Goal: Task Accomplishment & Management: Manage account settings

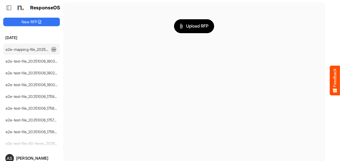
click at [52, 50] on span "dropdownbutton" at bounding box center [53, 50] width 3 height 4
click at [61, 64] on li "Delete" at bounding box center [67, 65] width 32 height 8
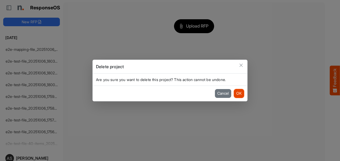
click at [241, 96] on button "OK" at bounding box center [239, 93] width 10 height 9
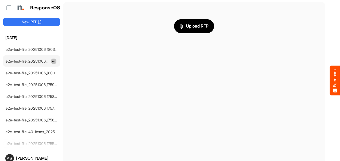
click at [55, 60] on span "dropdownbutton" at bounding box center [53, 62] width 3 height 4
click at [64, 75] on li "Delete" at bounding box center [67, 77] width 32 height 8
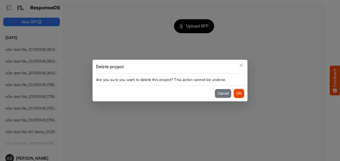
click at [240, 92] on button "OK" at bounding box center [239, 93] width 10 height 9
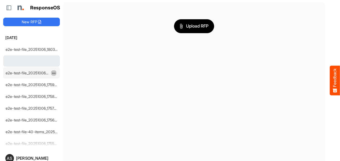
click at [54, 71] on span "dropdownbutton" at bounding box center [53, 73] width 3 height 4
click at [67, 88] on li "Delete" at bounding box center [67, 89] width 32 height 8
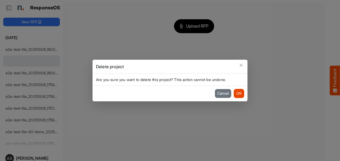
click at [239, 94] on button "OK" at bounding box center [239, 93] width 10 height 9
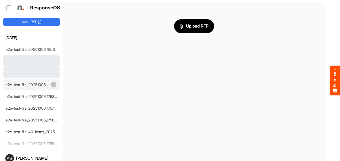
click at [52, 86] on button "dropdownbutton" at bounding box center [53, 84] width 5 height 5
click at [65, 100] on li "Delete" at bounding box center [67, 100] width 32 height 8
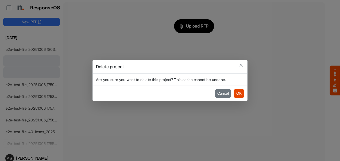
click at [237, 93] on button "OK" at bounding box center [239, 93] width 10 height 9
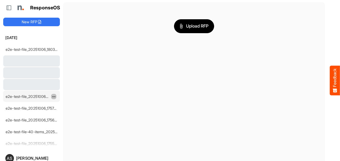
click at [52, 96] on span "dropdownbutton" at bounding box center [53, 97] width 3 height 4
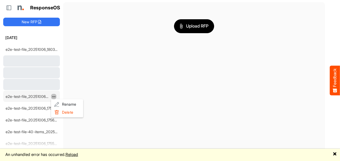
click at [336, 79] on button "Feedback" at bounding box center [335, 81] width 10 height 30
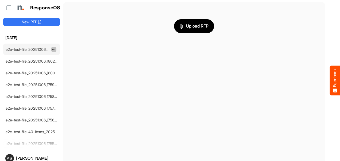
click at [55, 50] on span "dropdownbutton" at bounding box center [53, 50] width 3 height 4
click at [62, 65] on li "Delete" at bounding box center [67, 65] width 32 height 8
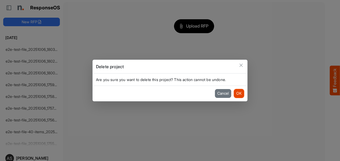
click at [239, 92] on button "OK" at bounding box center [239, 93] width 10 height 9
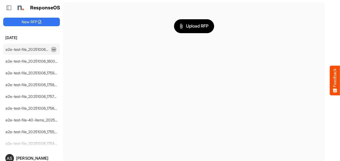
click at [53, 50] on span "dropdownbutton" at bounding box center [53, 50] width 3 height 4
click at [63, 64] on li "Delete" at bounding box center [67, 65] width 32 height 8
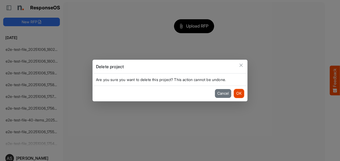
click at [237, 92] on button "OK" at bounding box center [239, 93] width 10 height 9
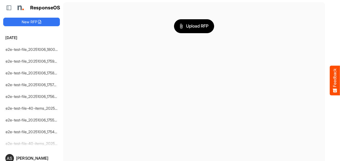
click at [61, 49] on span "dropdownbutton" at bounding box center [62, 50] width 3 height 4
click at [69, 65] on li "Delete" at bounding box center [67, 65] width 32 height 8
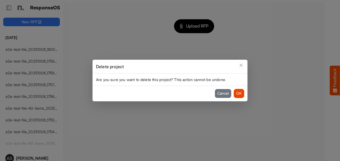
click at [239, 93] on button "OK" at bounding box center [239, 93] width 10 height 9
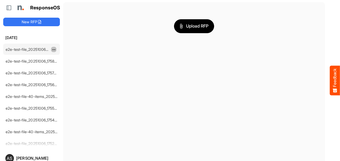
click at [52, 47] on button "dropdownbutton" at bounding box center [53, 49] width 5 height 5
click at [63, 65] on li "Delete" at bounding box center [67, 65] width 32 height 8
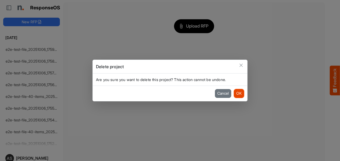
click at [238, 94] on button "OK" at bounding box center [239, 93] width 10 height 9
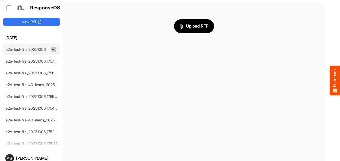
click at [54, 49] on span "dropdownbutton" at bounding box center [53, 50] width 3 height 4
click at [63, 67] on li "Delete" at bounding box center [67, 65] width 32 height 8
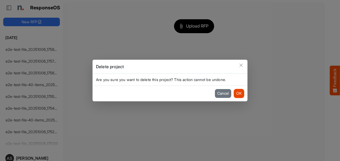
click at [236, 92] on button "OK" at bounding box center [239, 93] width 10 height 9
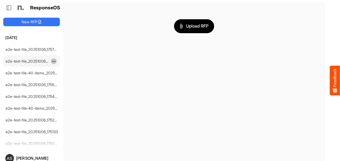
click at [51, 60] on button "dropdownbutton" at bounding box center [53, 61] width 5 height 5
click at [66, 77] on li "Delete" at bounding box center [67, 77] width 32 height 8
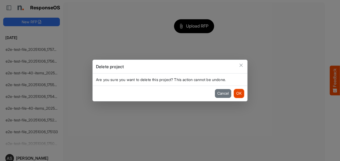
click at [238, 96] on button "OK" at bounding box center [239, 93] width 10 height 9
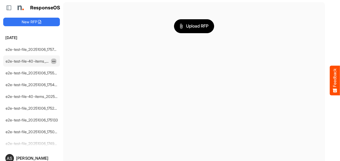
click at [56, 61] on button "dropdownbutton" at bounding box center [53, 61] width 5 height 5
click at [64, 77] on li "Delete" at bounding box center [67, 77] width 32 height 8
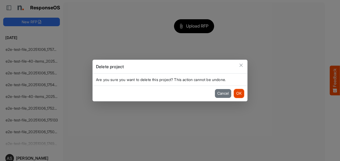
click at [240, 90] on button "OK" at bounding box center [239, 93] width 10 height 9
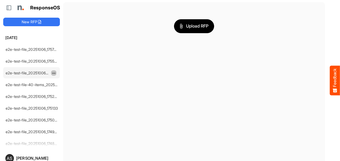
click at [53, 72] on span "dropdownbutton" at bounding box center [53, 73] width 3 height 4
click at [62, 87] on li "Delete" at bounding box center [67, 88] width 32 height 8
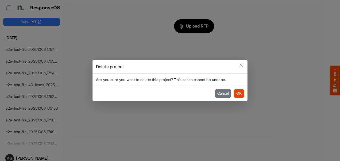
click at [242, 93] on button "OK" at bounding box center [239, 93] width 10 height 9
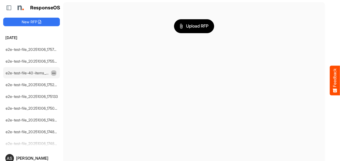
click at [53, 73] on span "dropdownbutton" at bounding box center [53, 73] width 3 height 4
click at [61, 88] on li "Delete" at bounding box center [67, 88] width 32 height 8
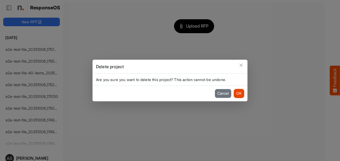
click at [235, 95] on button "OK" at bounding box center [239, 93] width 10 height 9
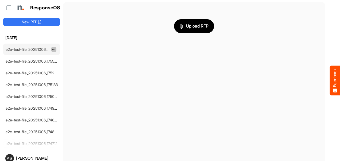
click at [54, 50] on span "dropdownbutton" at bounding box center [53, 50] width 3 height 4
click at [66, 64] on li "Delete" at bounding box center [67, 65] width 32 height 8
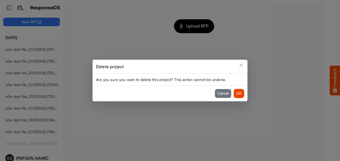
click at [240, 93] on button "OK" at bounding box center [239, 93] width 10 height 9
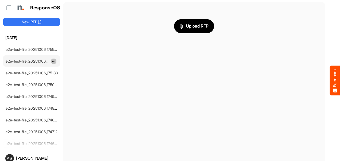
click at [55, 60] on span "dropdownbutton" at bounding box center [53, 62] width 3 height 4
click at [70, 76] on li "Delete" at bounding box center [67, 77] width 32 height 8
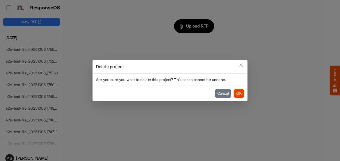
click at [241, 92] on button "OK" at bounding box center [239, 93] width 10 height 9
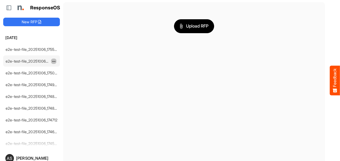
click at [55, 63] on button "dropdownbutton" at bounding box center [53, 61] width 5 height 5
click at [60, 77] on li "Delete" at bounding box center [67, 77] width 32 height 8
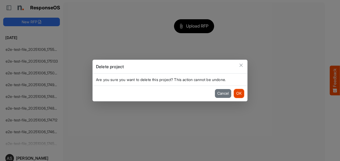
click at [240, 95] on button "OK" at bounding box center [239, 93] width 10 height 9
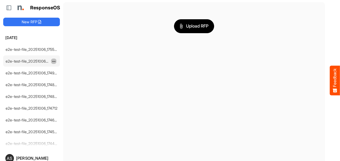
click at [53, 62] on span "dropdownbutton" at bounding box center [53, 62] width 3 height 4
click at [76, 78] on li "Delete" at bounding box center [67, 77] width 32 height 8
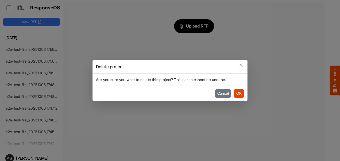
click at [237, 91] on button "OK" at bounding box center [239, 93] width 10 height 9
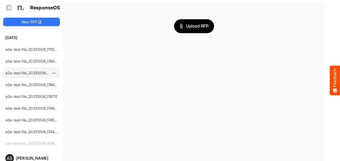
click at [51, 71] on link "e2e-test-file_20251006_174857" at bounding box center [32, 73] width 53 height 5
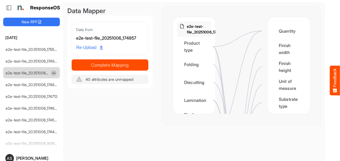
click at [54, 72] on span "dropdownbutton" at bounding box center [53, 73] width 3 height 4
click at [61, 90] on li "Delete" at bounding box center [67, 88] width 32 height 8
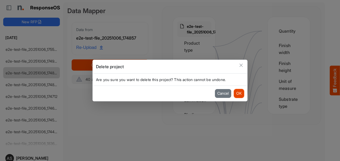
click at [242, 92] on button "OK" at bounding box center [239, 93] width 10 height 9
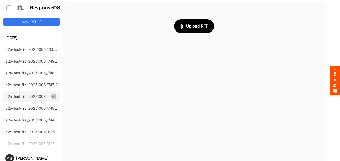
click at [54, 95] on span "dropdownbutton" at bounding box center [53, 97] width 3 height 4
click at [63, 111] on li "Delete" at bounding box center [67, 112] width 32 height 8
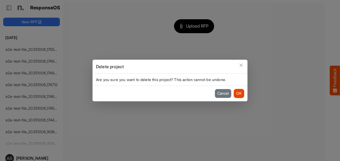
click at [238, 94] on button "OK" at bounding box center [239, 93] width 10 height 9
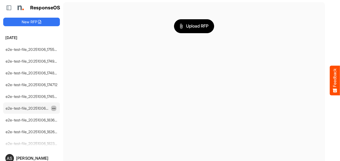
click at [52, 107] on span "dropdownbutton" at bounding box center [53, 109] width 3 height 4
click at [67, 121] on li "Delete" at bounding box center [67, 123] width 32 height 8
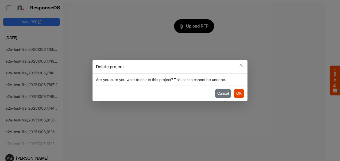
click at [239, 93] on button "OK" at bounding box center [239, 93] width 10 height 9
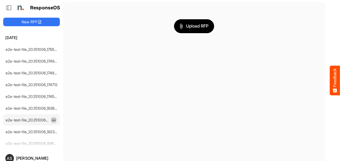
click at [52, 120] on span "dropdownbutton" at bounding box center [53, 120] width 3 height 4
click at [67, 134] on li "Delete" at bounding box center [67, 135] width 32 height 8
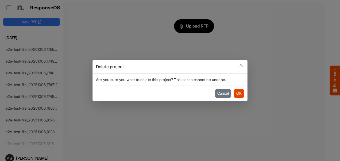
click at [236, 92] on button "OK" at bounding box center [239, 93] width 10 height 9
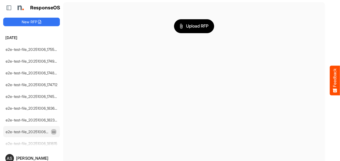
click at [52, 130] on span "dropdownbutton" at bounding box center [53, 132] width 3 height 4
click at [61, 146] on li "Delete" at bounding box center [67, 146] width 32 height 8
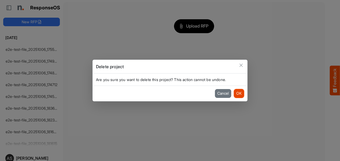
click at [237, 93] on button "OK" at bounding box center [239, 93] width 10 height 9
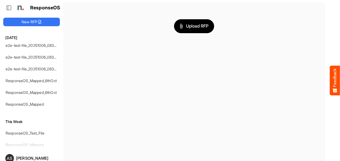
scroll to position [555, 0]
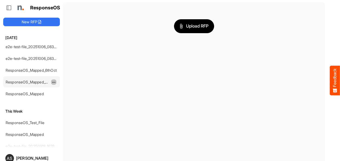
click at [52, 80] on span "dropdownbutton" at bounding box center [53, 82] width 3 height 4
click at [60, 79] on li "Rename" at bounding box center [67, 81] width 32 height 8
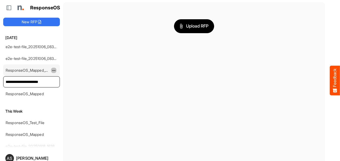
click at [52, 68] on button "dropdownbutton" at bounding box center [53, 70] width 5 height 5
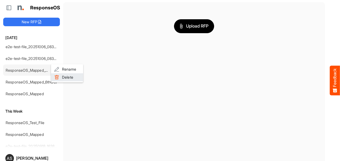
click at [60, 76] on li "Delete" at bounding box center [67, 77] width 32 height 8
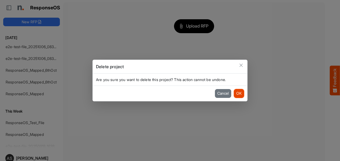
click at [238, 94] on button "OK" at bounding box center [239, 93] width 10 height 9
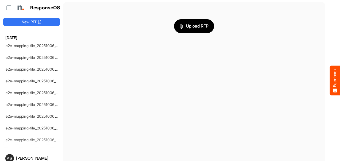
scroll to position [0, 0]
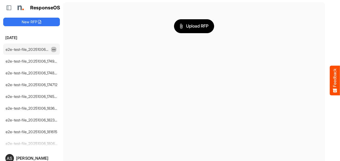
click at [53, 49] on span "dropdownbutton" at bounding box center [53, 50] width 3 height 4
click at [64, 66] on li "Delete" at bounding box center [67, 65] width 32 height 8
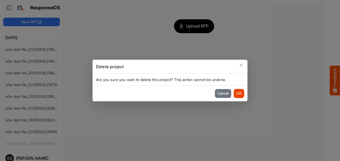
click at [239, 95] on button "OK" at bounding box center [239, 93] width 10 height 9
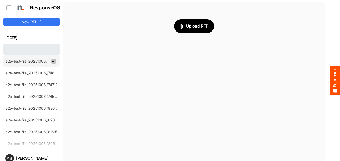
click at [55, 62] on span "dropdownbutton" at bounding box center [53, 62] width 3 height 4
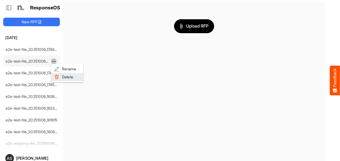
click at [68, 77] on li "Delete" at bounding box center [67, 77] width 32 height 8
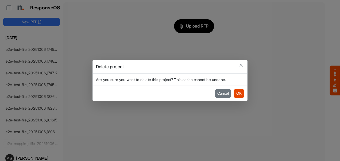
click at [238, 94] on button "OK" at bounding box center [239, 93] width 10 height 9
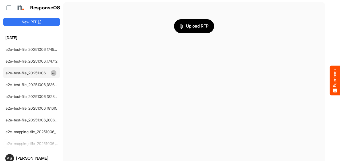
click at [53, 71] on span "dropdownbutton" at bounding box center [53, 73] width 3 height 4
click at [67, 89] on li "Delete" at bounding box center [67, 88] width 32 height 8
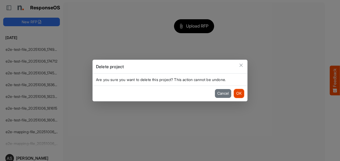
click at [238, 96] on button "OK" at bounding box center [239, 93] width 10 height 9
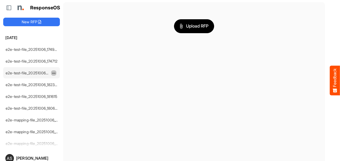
click at [54, 71] on span "dropdownbutton" at bounding box center [53, 73] width 3 height 4
click at [74, 88] on li "Delete" at bounding box center [67, 88] width 32 height 8
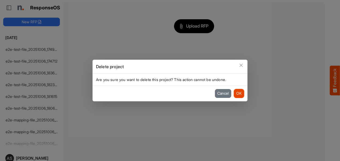
click at [237, 95] on button "OK" at bounding box center [239, 93] width 10 height 9
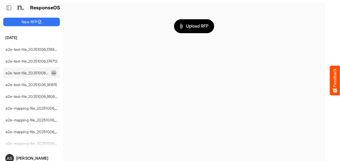
click at [52, 73] on span "dropdownbutton" at bounding box center [53, 73] width 3 height 4
click at [78, 87] on li "Delete" at bounding box center [67, 88] width 32 height 8
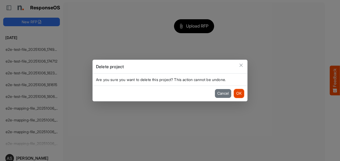
click at [238, 93] on button "OK" at bounding box center [239, 93] width 10 height 9
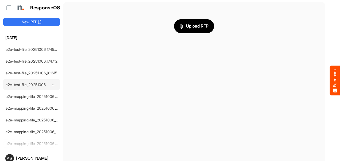
click at [51, 82] on link "e2e-test-file_20251006_180610" at bounding box center [32, 84] width 53 height 5
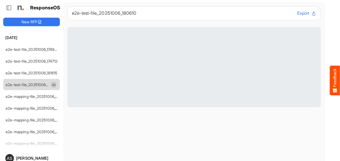
click at [54, 85] on span "dropdownbutton" at bounding box center [53, 85] width 3 height 4
click at [64, 99] on li "Delete" at bounding box center [67, 100] width 32 height 8
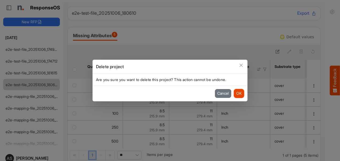
click at [242, 90] on button "OK" at bounding box center [239, 93] width 10 height 9
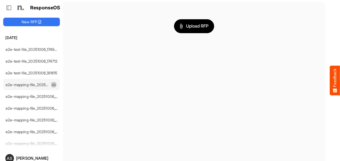
click at [54, 86] on button "dropdownbutton" at bounding box center [53, 84] width 5 height 5
click at [65, 101] on li "Delete" at bounding box center [67, 100] width 32 height 8
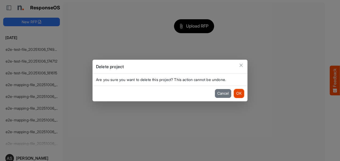
click at [242, 96] on button "OK" at bounding box center [239, 93] width 10 height 9
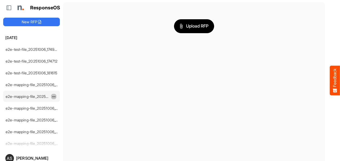
click at [53, 95] on span "dropdownbutton" at bounding box center [53, 97] width 3 height 4
click at [77, 110] on li "Delete" at bounding box center [67, 112] width 32 height 8
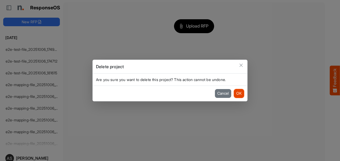
click at [240, 92] on button "OK" at bounding box center [239, 93] width 10 height 9
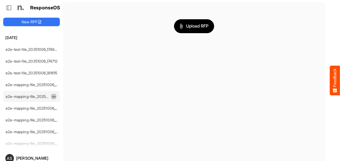
click at [52, 95] on span "dropdownbutton" at bounding box center [53, 97] width 3 height 4
click at [71, 110] on li "Delete" at bounding box center [67, 112] width 32 height 8
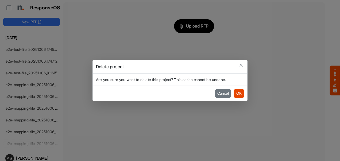
click at [243, 93] on button "OK" at bounding box center [239, 93] width 10 height 9
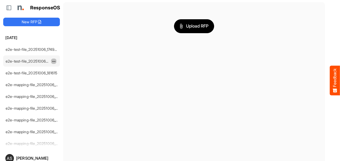
click at [55, 63] on button "dropdownbutton" at bounding box center [53, 61] width 5 height 5
click at [73, 76] on li "Delete" at bounding box center [67, 77] width 32 height 8
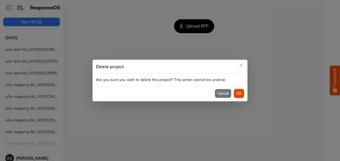
click at [240, 95] on button "OK" at bounding box center [239, 93] width 10 height 9
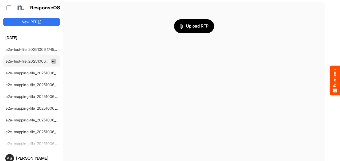
click at [54, 60] on span "dropdownbutton" at bounding box center [53, 62] width 3 height 4
click at [66, 79] on li "Delete" at bounding box center [67, 77] width 32 height 8
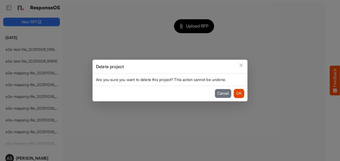
click at [242, 95] on button "OK" at bounding box center [239, 93] width 10 height 9
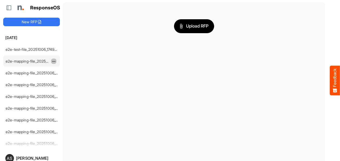
click at [53, 60] on span "dropdownbutton" at bounding box center [53, 62] width 3 height 4
click at [64, 75] on li "Delete" at bounding box center [67, 77] width 32 height 8
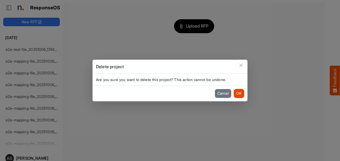
click at [236, 91] on button "OK" at bounding box center [239, 93] width 10 height 9
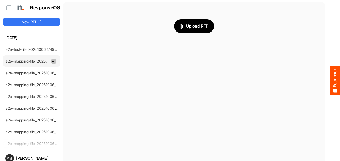
click at [53, 60] on span "dropdownbutton" at bounding box center [53, 62] width 3 height 4
click at [68, 77] on li "Delete" at bounding box center [67, 77] width 32 height 8
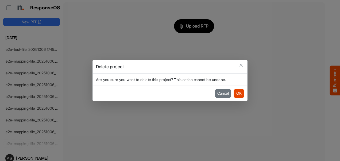
click at [239, 95] on button "OK" at bounding box center [239, 93] width 10 height 9
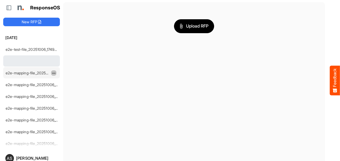
click at [54, 71] on span "dropdownbutton" at bounding box center [53, 73] width 3 height 4
click at [65, 87] on li "Delete" at bounding box center [67, 89] width 32 height 8
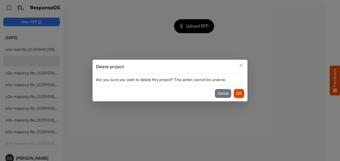
click at [243, 95] on button "OK" at bounding box center [239, 93] width 10 height 9
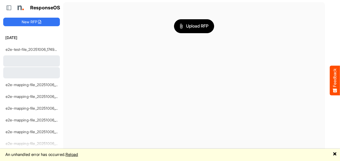
click at [337, 83] on button "Feedback" at bounding box center [335, 81] width 10 height 30
click at [335, 83] on button "Feedback" at bounding box center [335, 81] width 10 height 30
click at [335, 84] on button "Feedback" at bounding box center [335, 81] width 10 height 30
